Goal: Check status: Check status

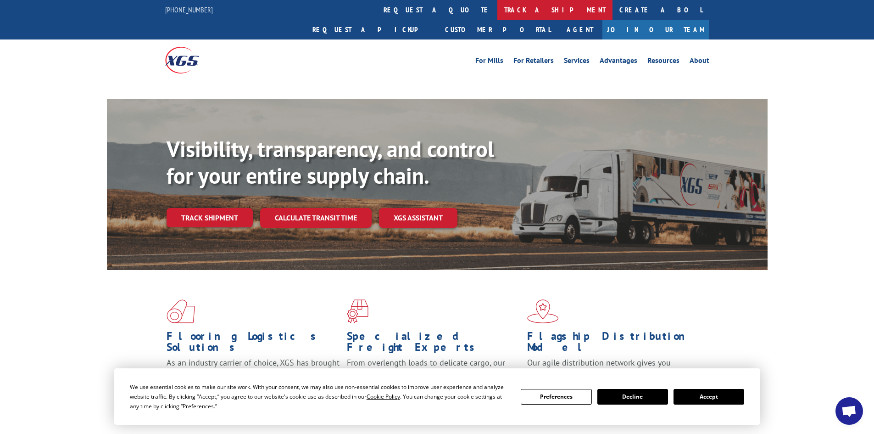
click at [497, 8] on link "track a shipment" at bounding box center [554, 10] width 115 height 20
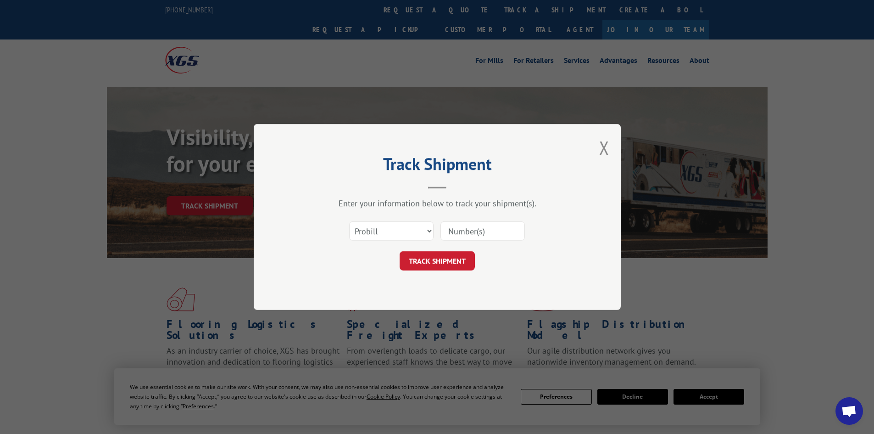
click at [396, 231] on select "Select category... Probill BOL PO" at bounding box center [391, 230] width 84 height 19
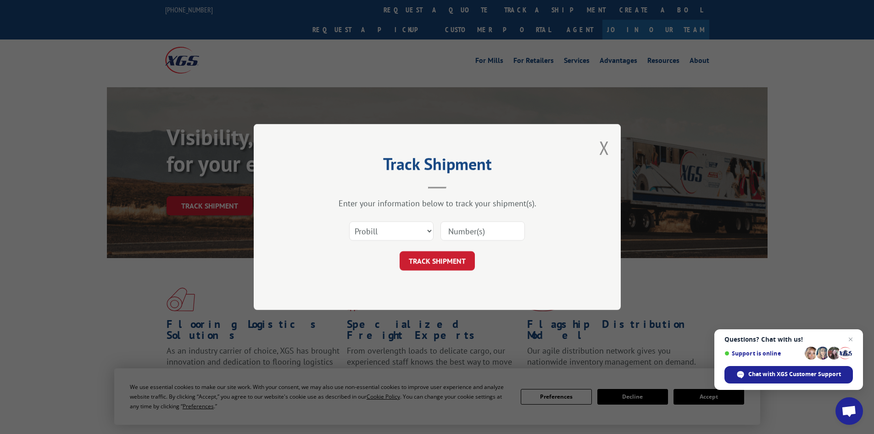
select select "bol"
click at [349, 221] on select "Select category... Probill BOL PO" at bounding box center [391, 230] width 84 height 19
paste input "5530945"
type input "5530945"
click at [463, 266] on button "TRACK SHIPMENT" at bounding box center [437, 260] width 75 height 19
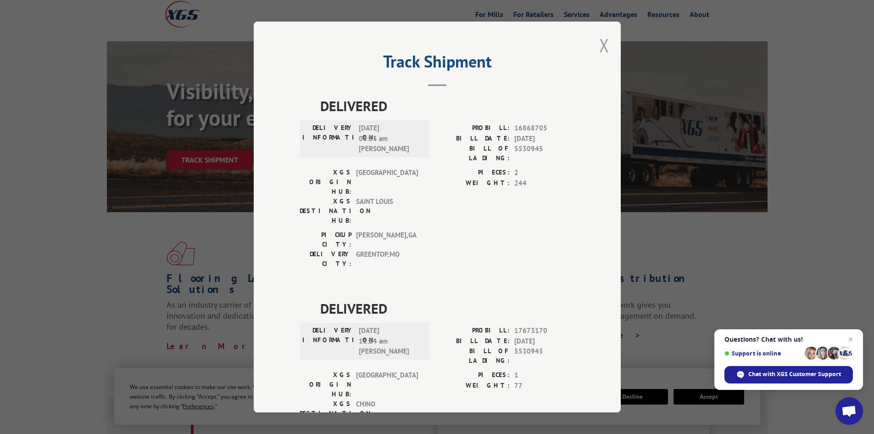
click at [600, 50] on button "Close modal" at bounding box center [604, 45] width 10 height 24
